Goal: Transaction & Acquisition: Purchase product/service

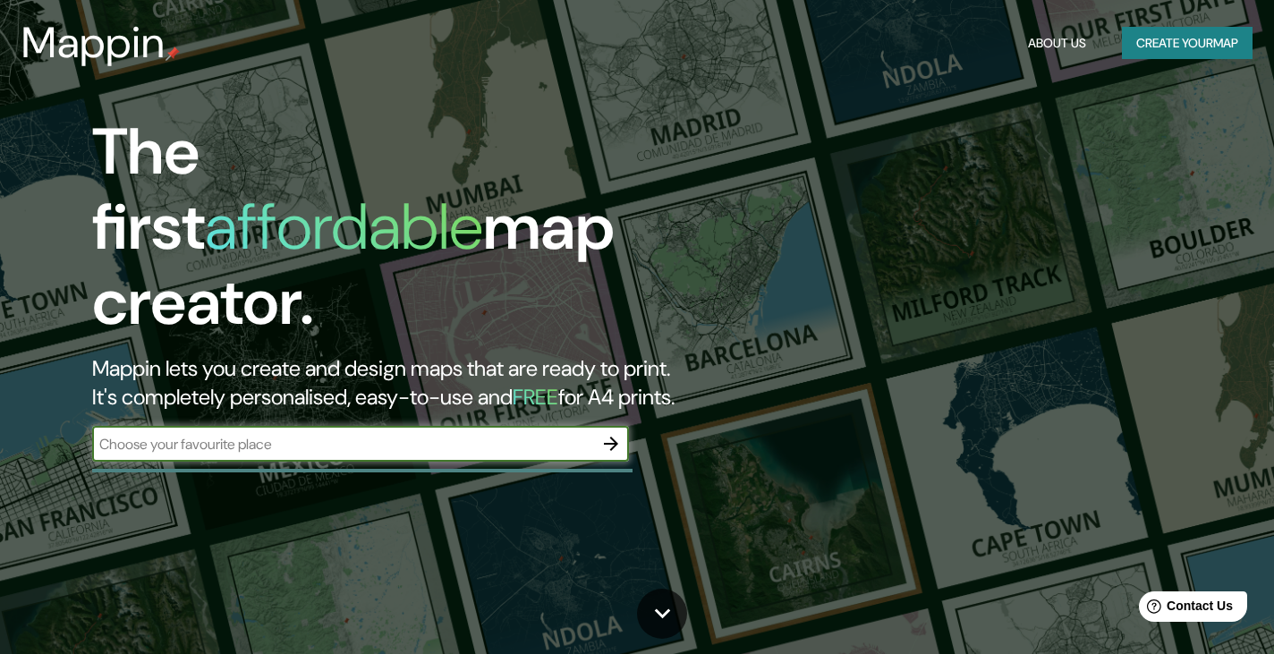
click at [1156, 43] on button "Create your map" at bounding box center [1187, 43] width 131 height 33
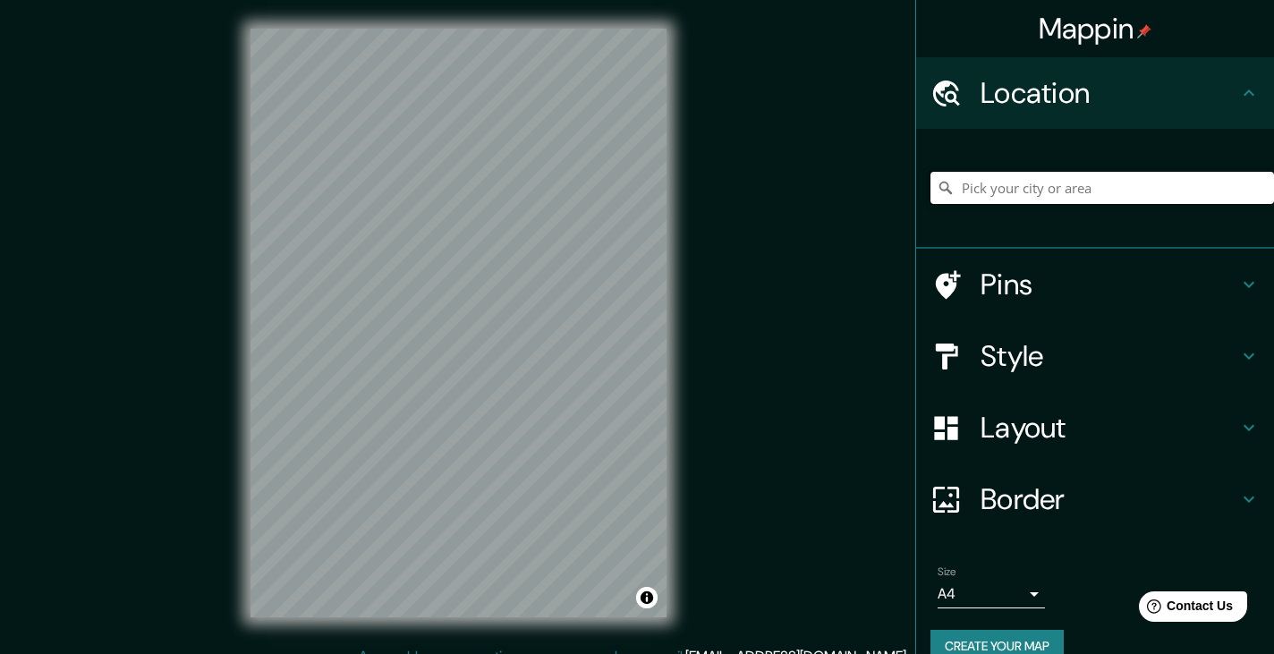
click at [1044, 174] on input "Pick your city or area" at bounding box center [1101, 188] width 343 height 32
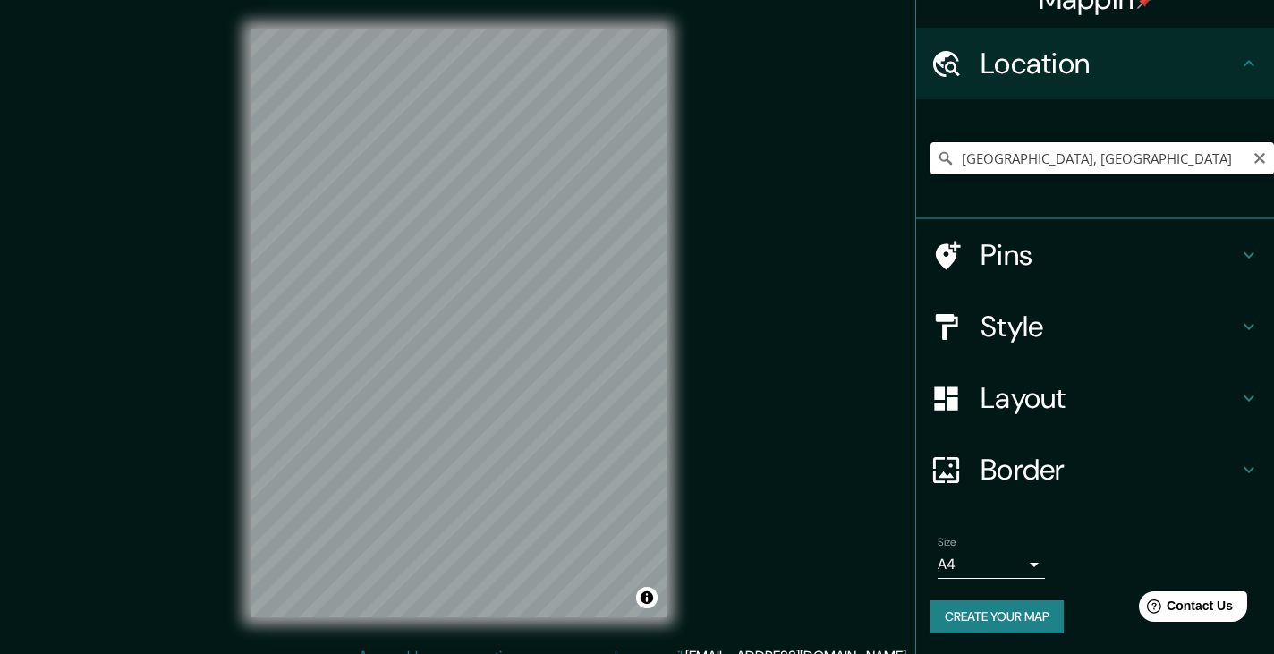
click at [983, 161] on input "Calle Santa Catarina, 13180 Ciudad de México, México" at bounding box center [1101, 158] width 343 height 32
click at [1110, 156] on input "Calle Santa Catarina, 13180 Ciudad de México, México" at bounding box center [1101, 158] width 343 height 32
drag, startPoint x: 1237, startPoint y: 165, endPoint x: 895, endPoint y: 176, distance: 341.9
click at [895, 176] on div "Mappin Location Calle Santa Catarina, 13180 Ciudad de México, México Calle Sant…" at bounding box center [637, 337] width 1274 height 674
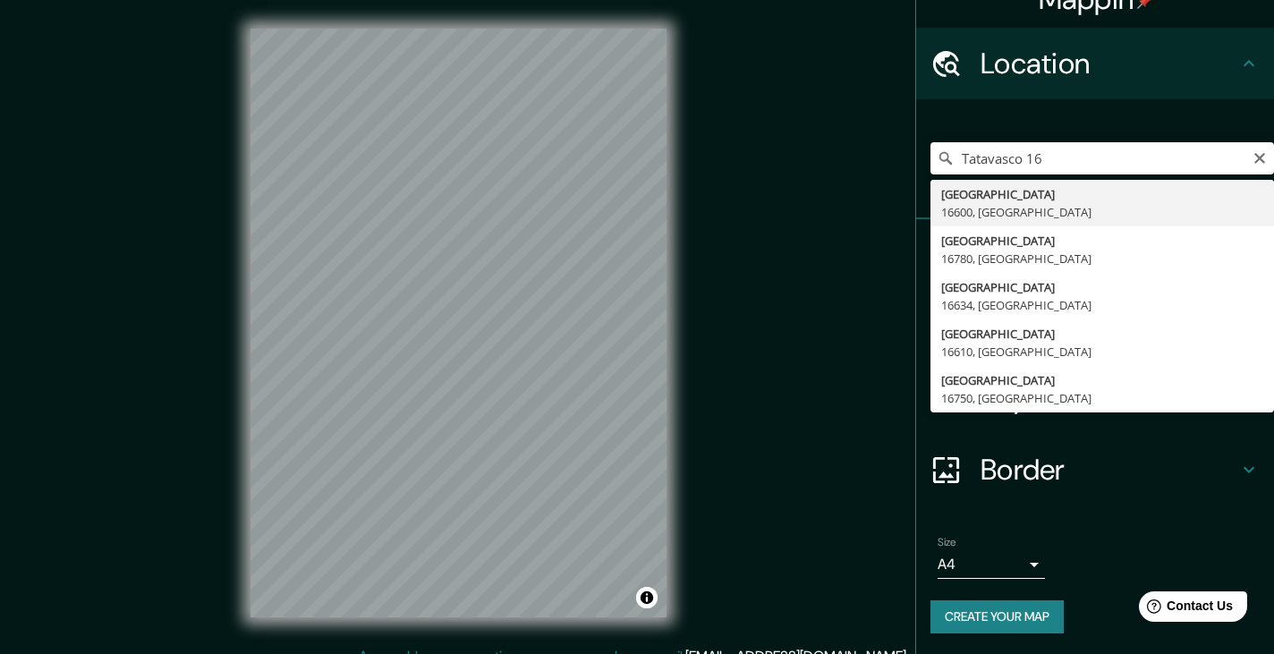
type input "Ciudad de México, 16600, México"
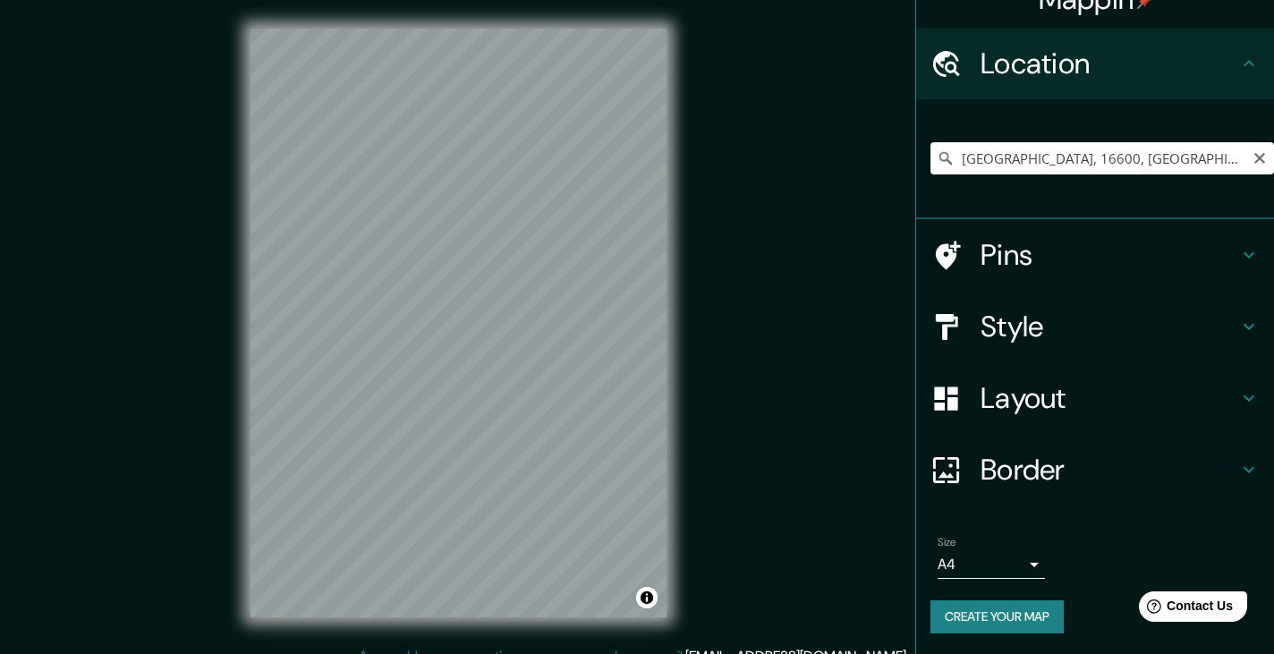
click at [1024, 164] on input "Ciudad de México, 16600, México" at bounding box center [1101, 158] width 343 height 32
click at [1252, 156] on icon "Clear" at bounding box center [1259, 158] width 14 height 14
paste input "Tata Vasco 16, Santa Catarina, Coyoacán, 04010 Ciudad de México, CDMX"
type input "Calle Tata Vasco 16, 04010 Ciudad de México, México"
click at [986, 201] on div "Calle Tata Vasco 16, 04010 Ciudad de México, México" at bounding box center [1101, 158] width 343 height 89
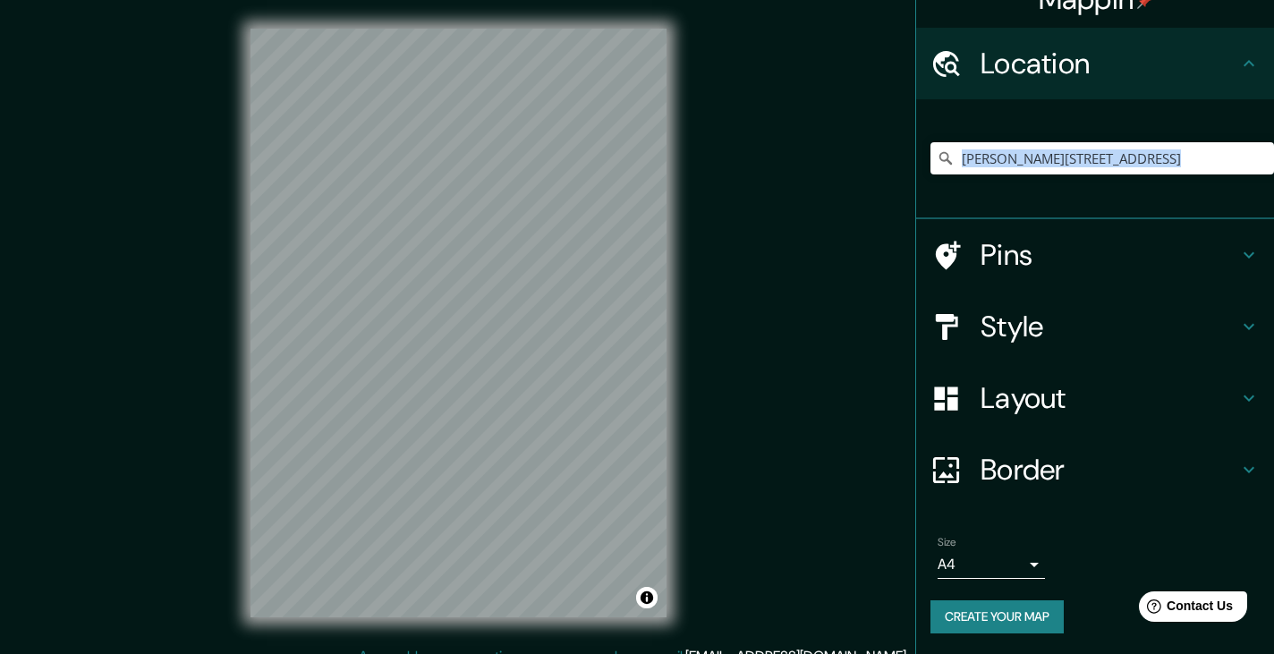
click at [669, 406] on div "© Mapbox © OpenStreetMap Improve this map" at bounding box center [458, 323] width 473 height 646
click at [770, 245] on div "Mappin Location Calle Tata Vasco 16, 04010 Ciudad de México, México Pins Style …" at bounding box center [637, 337] width 1274 height 674
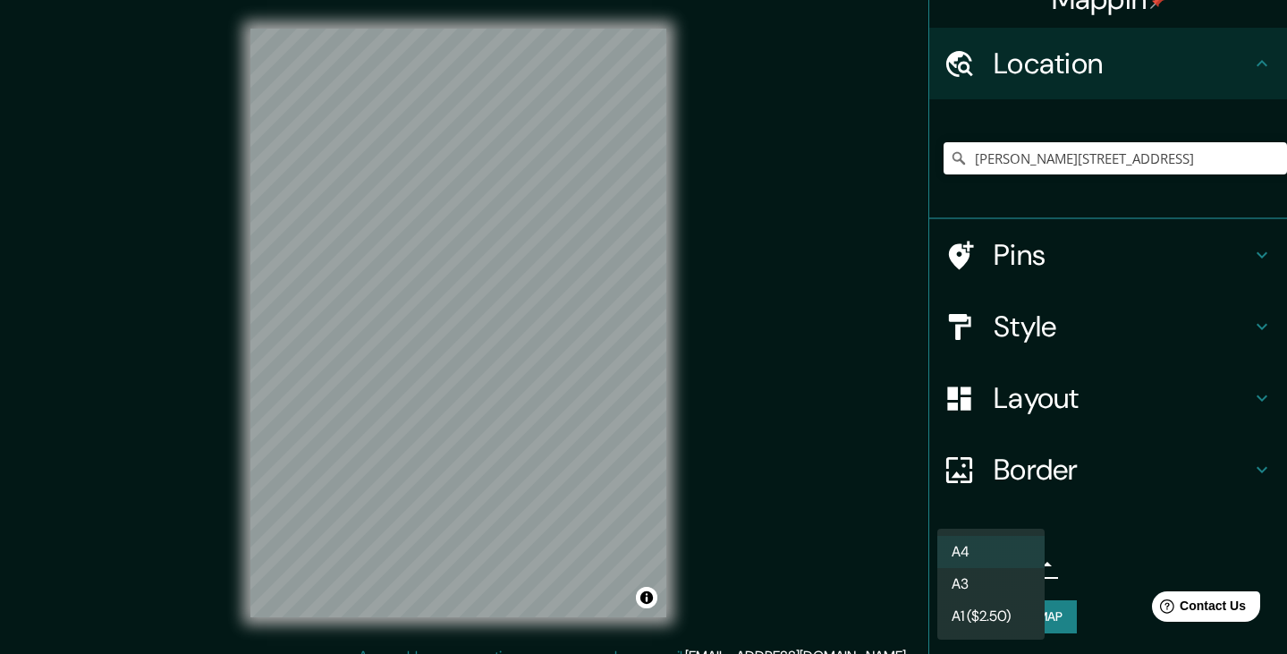
click at [996, 557] on body "Mappin Location Calle Tata Vasco 16, 04010 Ciudad de México, México Pins Style …" at bounding box center [643, 327] width 1287 height 654
click at [996, 557] on li "A4" at bounding box center [990, 552] width 107 height 32
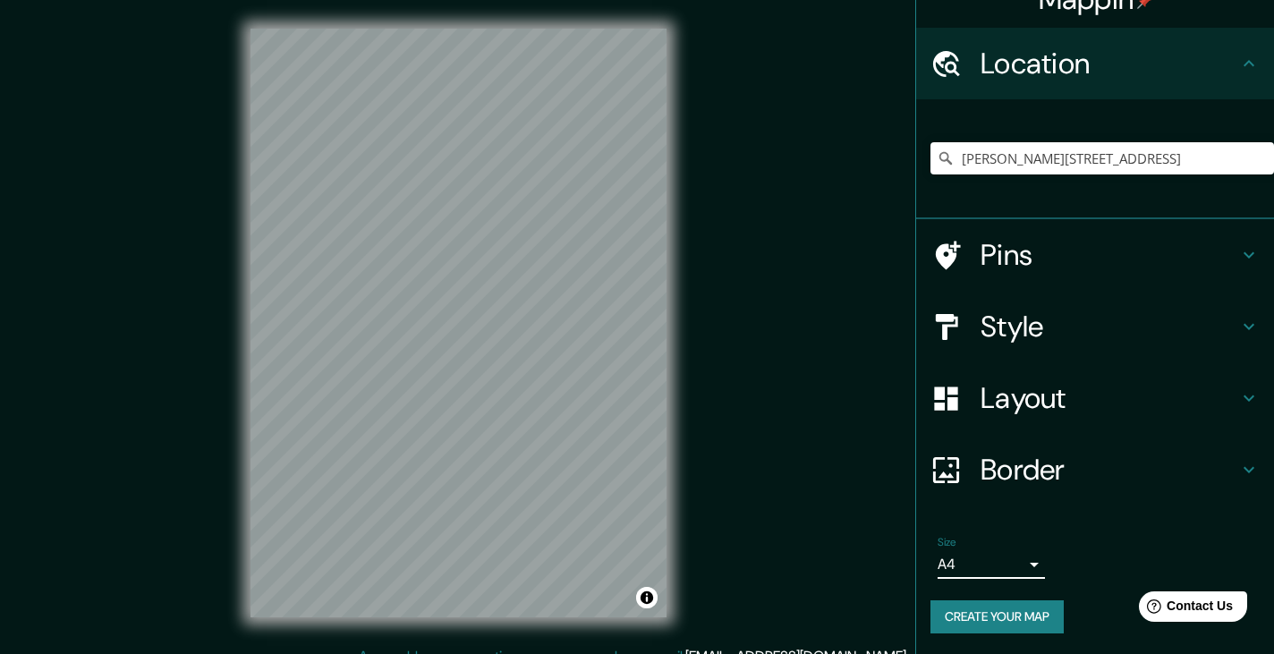
click at [1021, 614] on button "Create your map" at bounding box center [996, 616] width 133 height 33
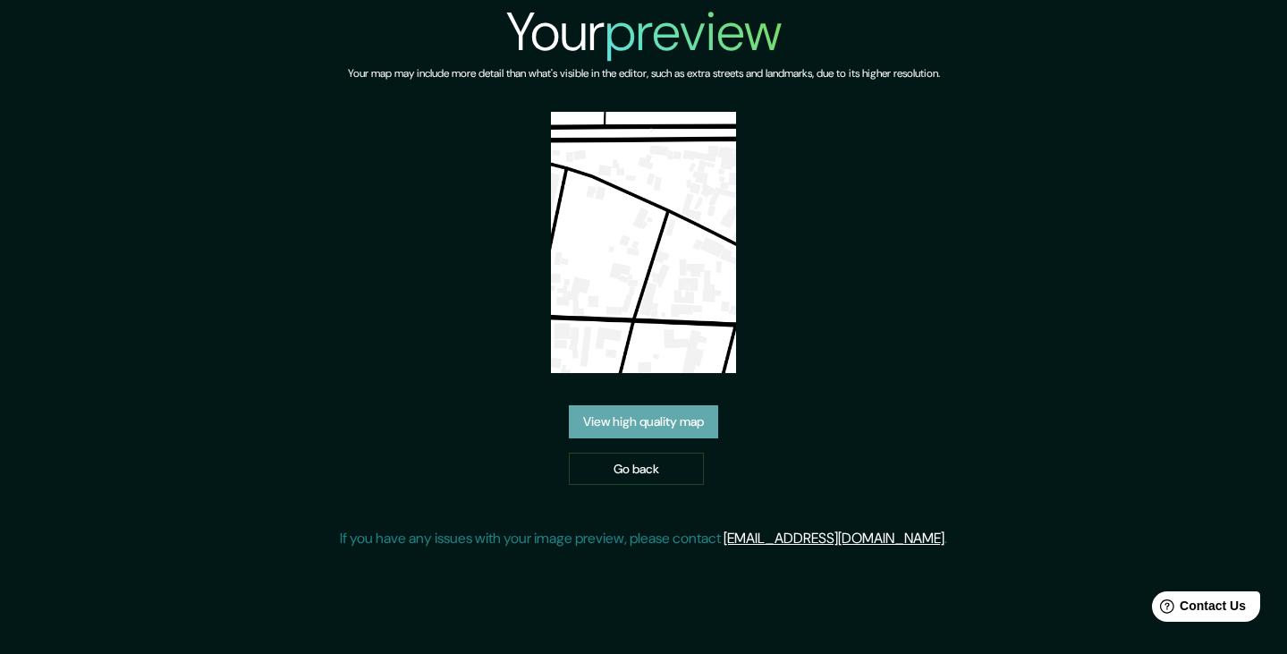
click at [626, 411] on link "View high quality map" at bounding box center [643, 421] width 149 height 33
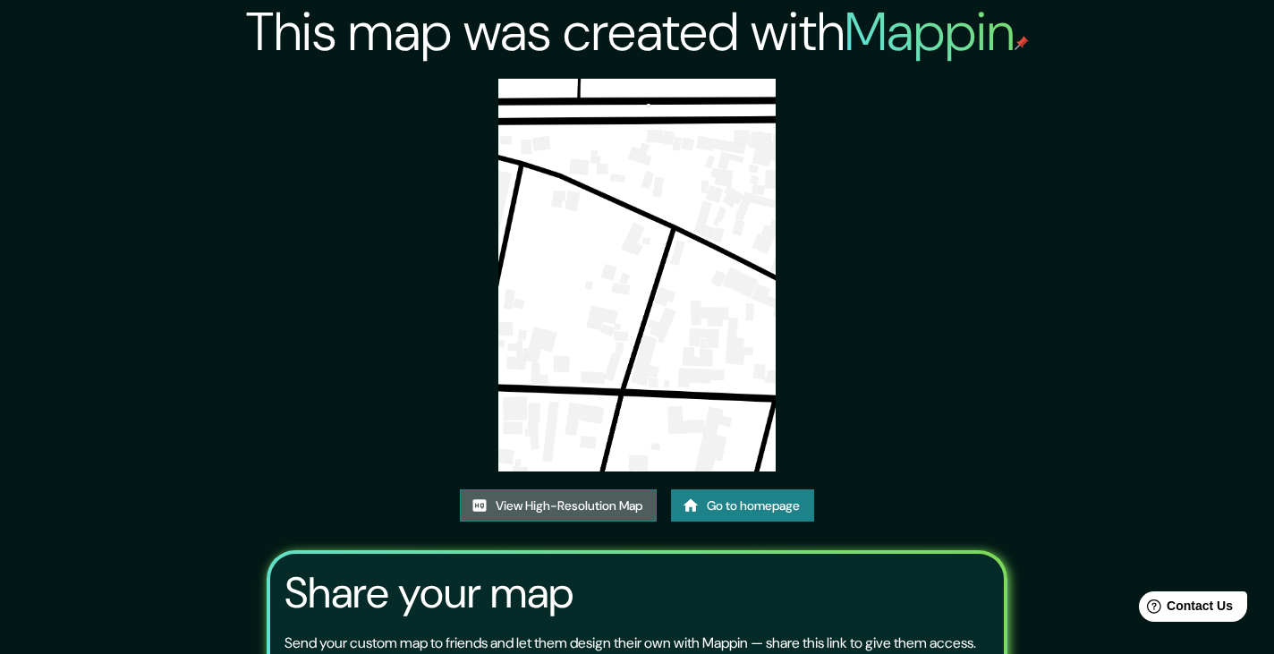
click at [594, 502] on link "View High-Resolution Map" at bounding box center [558, 505] width 197 height 33
